Goal: Task Accomplishment & Management: Manage account settings

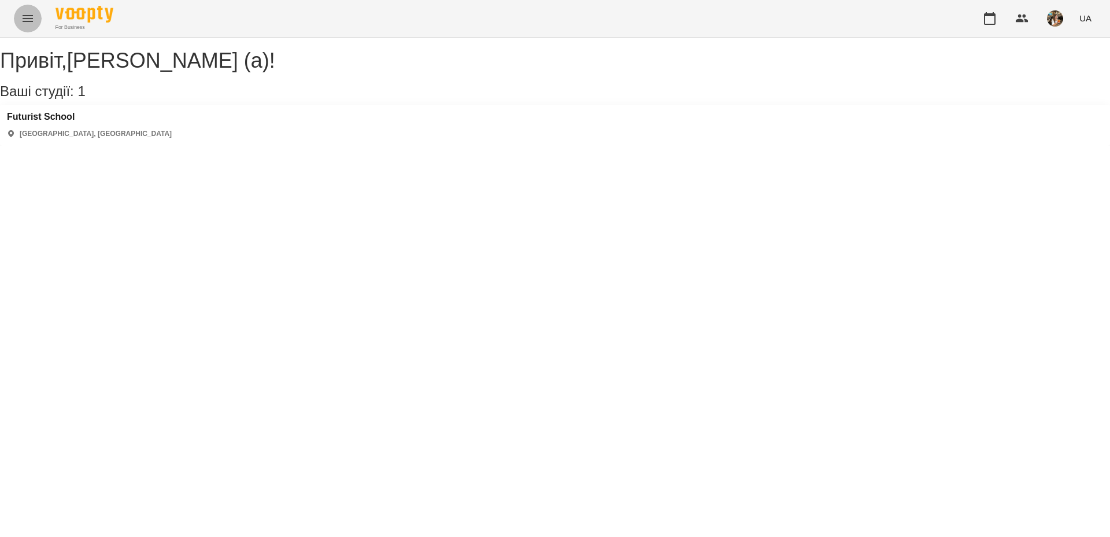
click at [35, 23] on button "Menu" at bounding box center [28, 19] width 28 height 28
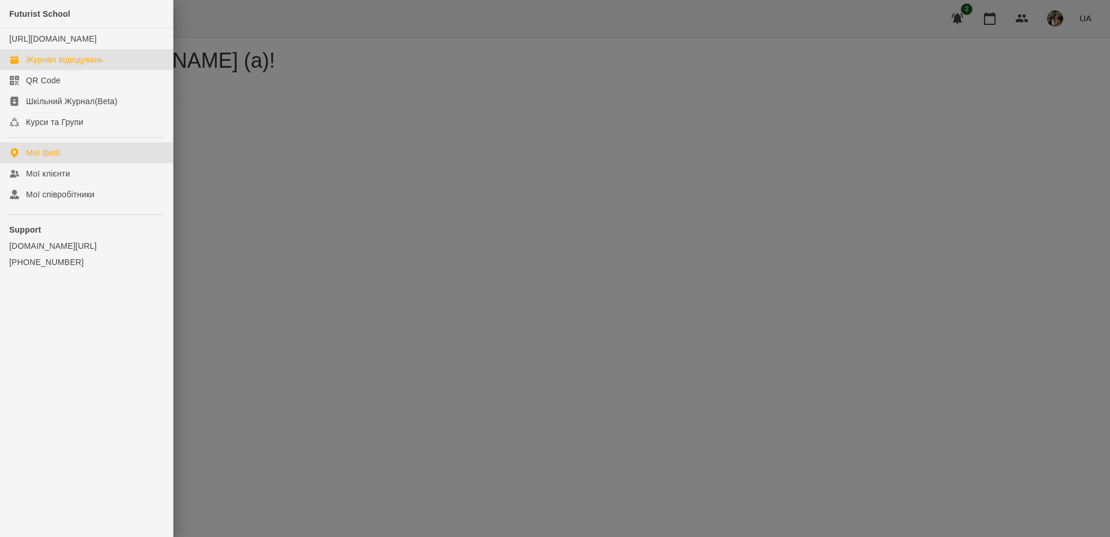
click at [97, 65] on div "Журнал відвідувань" at bounding box center [64, 60] width 77 height 12
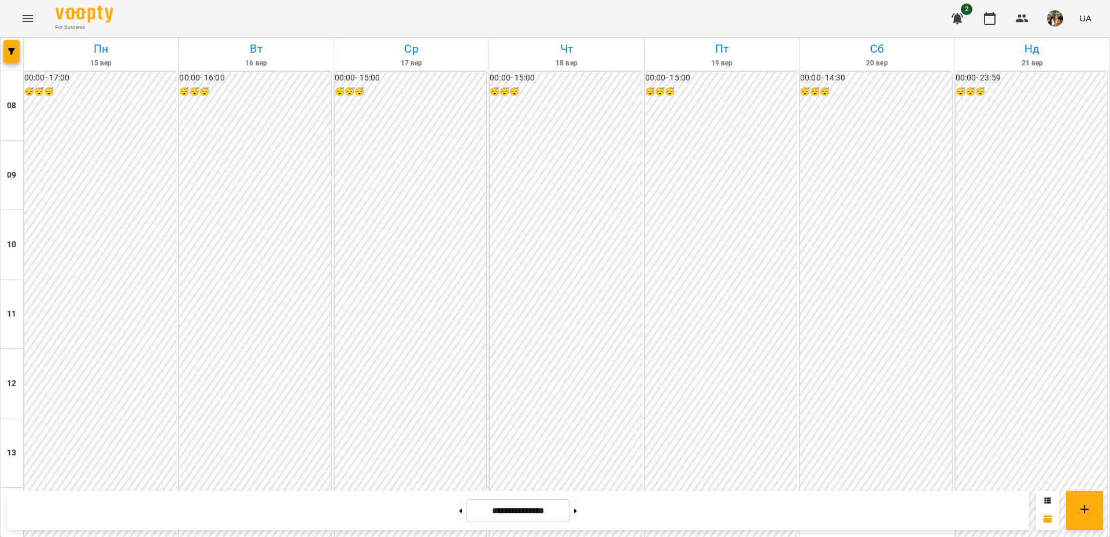
scroll to position [627, 0]
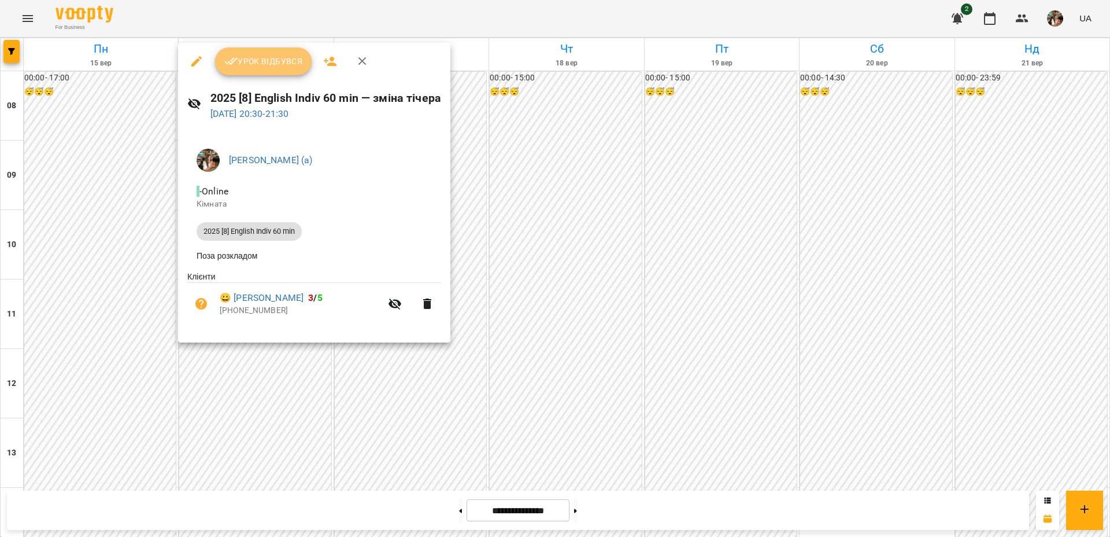
click at [271, 73] on button "Урок відбувся" at bounding box center [263, 61] width 97 height 28
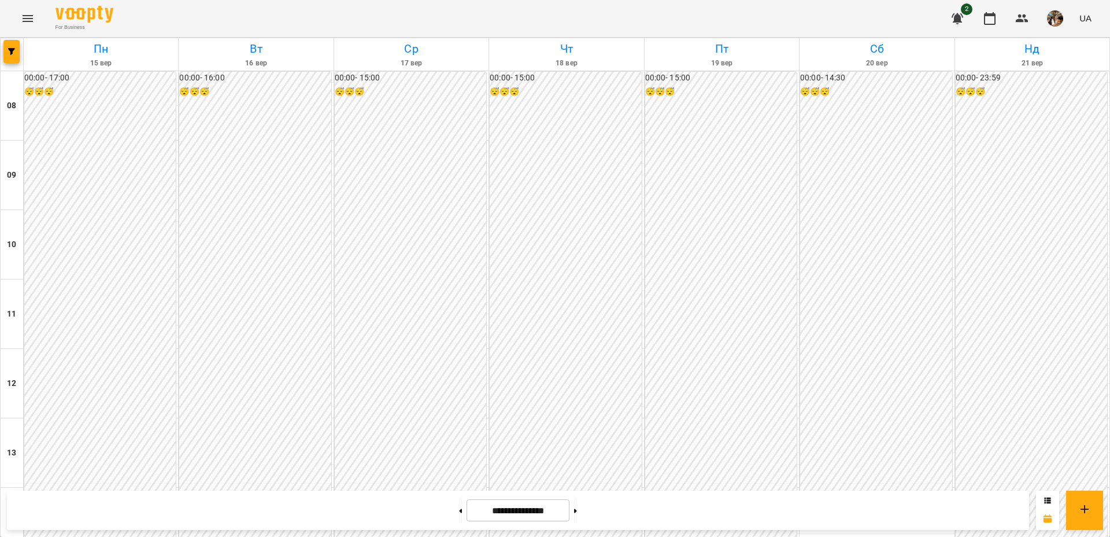
scroll to position [379, 0]
